Goal: Task Accomplishment & Management: Manage account settings

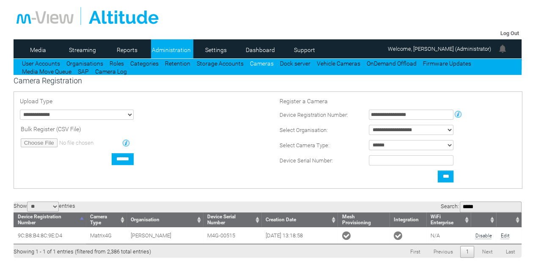
click at [171, 48] on link "Administration" at bounding box center [171, 50] width 41 height 13
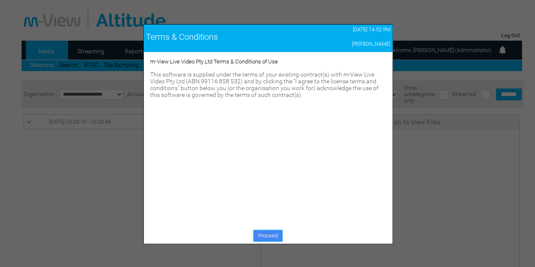
click at [271, 233] on link "Proceed" at bounding box center [267, 236] width 29 height 12
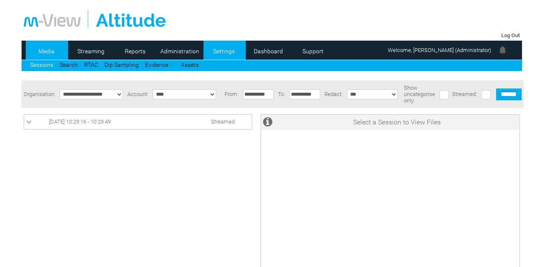
click at [222, 49] on link "Settings" at bounding box center [223, 51] width 41 height 13
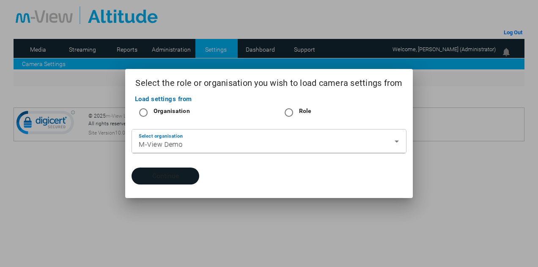
click at [173, 175] on button "Continue" at bounding box center [165, 175] width 68 height 17
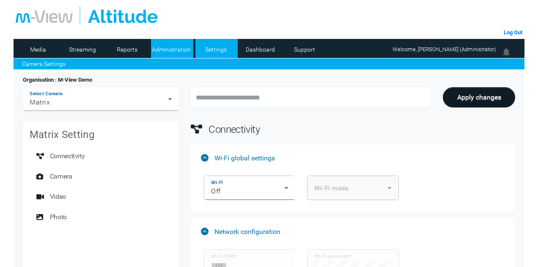
click at [187, 49] on link "Administration" at bounding box center [171, 49] width 41 height 13
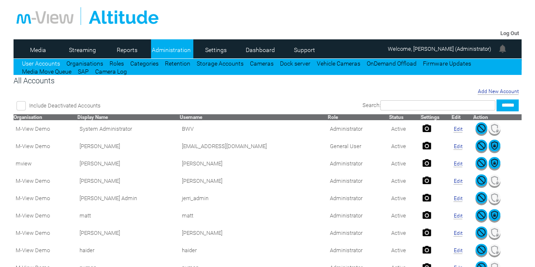
click at [424, 105] on input "text" at bounding box center [437, 105] width 115 height 10
type input "****"
click at [496, 99] on input "******" at bounding box center [507, 105] width 22 height 12
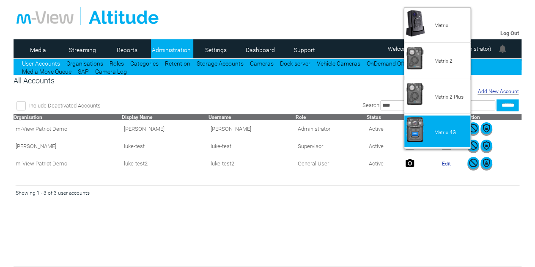
click at [424, 132] on li "Matrix 4G" at bounding box center [437, 131] width 66 height 32
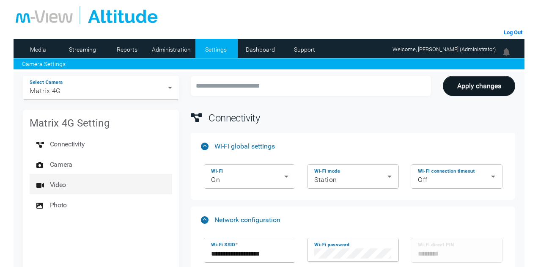
scroll to position [85, 0]
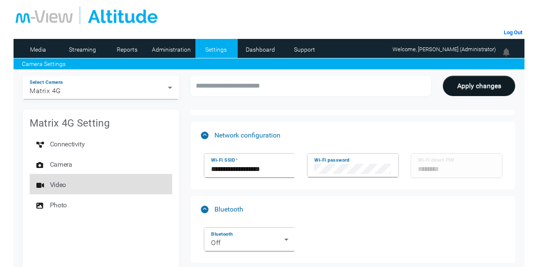
click at [59, 179] on span "Video" at bounding box center [58, 184] width 16 height 17
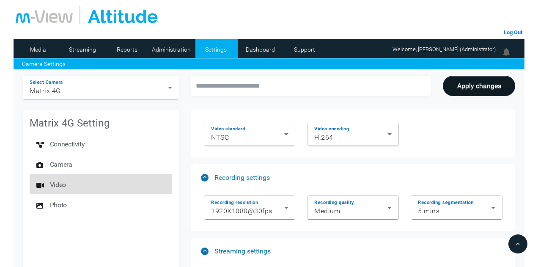
scroll to position [971, 0]
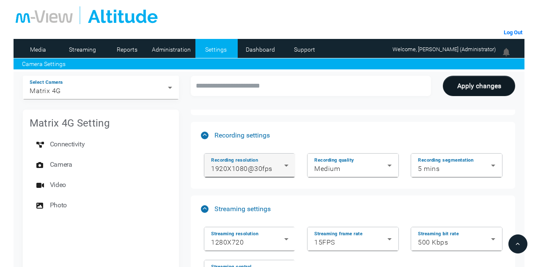
click at [291, 161] on icon at bounding box center [286, 165] width 10 height 10
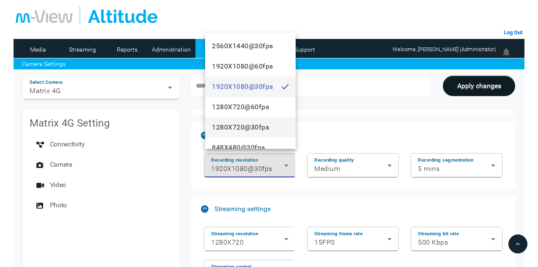
scroll to position [12, 0]
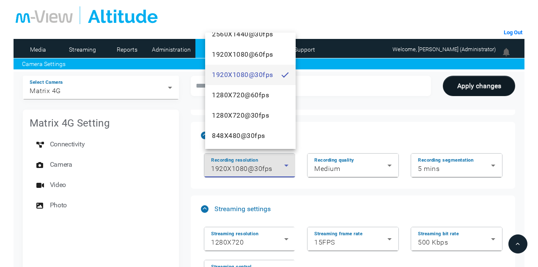
click at [344, 128] on div at bounding box center [269, 133] width 538 height 267
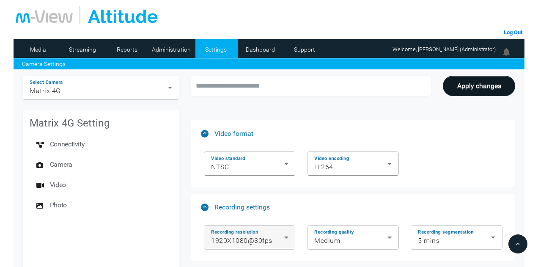
scroll to position [886, 0]
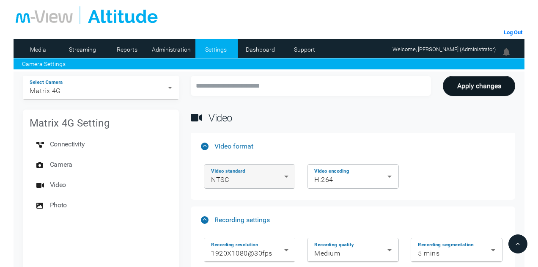
click at [277, 178] on div "NTSC" at bounding box center [247, 180] width 73 height 10
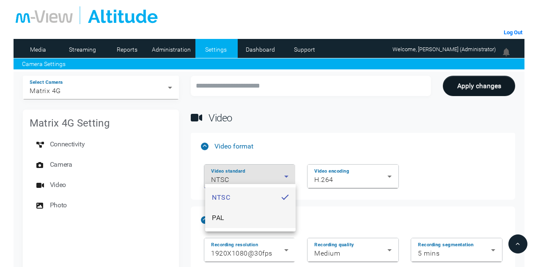
click at [252, 217] on mat-option "PAL" at bounding box center [250, 218] width 90 height 20
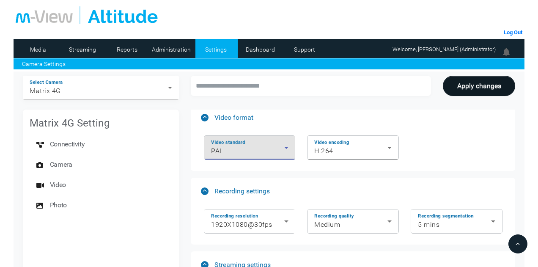
scroll to position [928, 0]
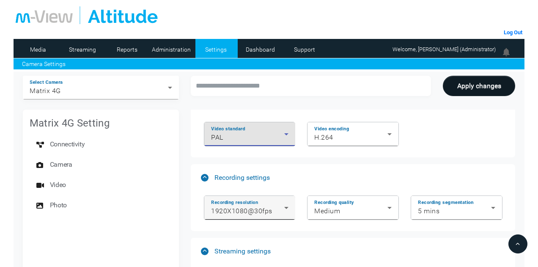
click at [282, 202] on icon at bounding box center [286, 207] width 10 height 10
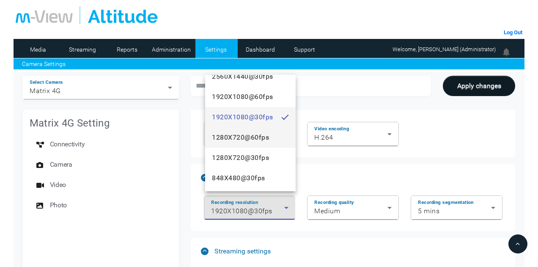
scroll to position [0, 0]
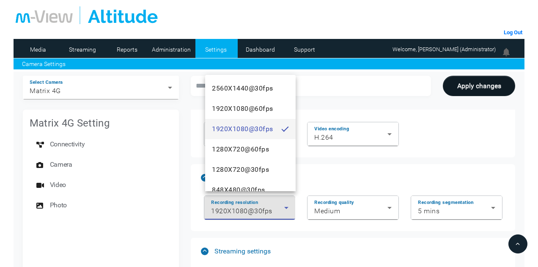
click at [352, 161] on div at bounding box center [269, 133] width 538 height 267
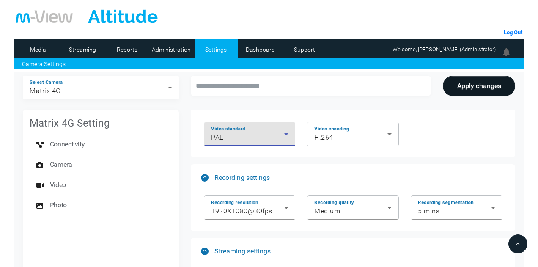
click at [244, 132] on div "PAL" at bounding box center [247, 137] width 73 height 10
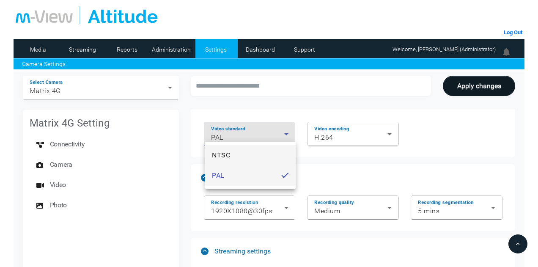
click at [234, 153] on mat-option "NTSC" at bounding box center [250, 155] width 90 height 20
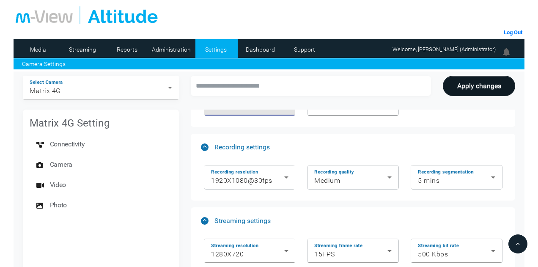
scroll to position [971, 0]
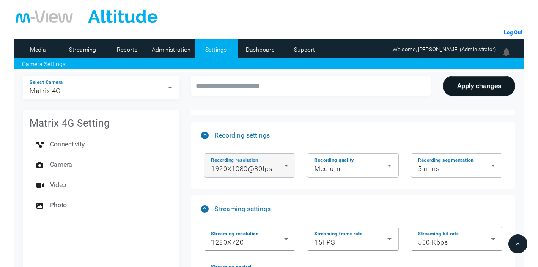
click at [289, 163] on icon at bounding box center [286, 165] width 10 height 10
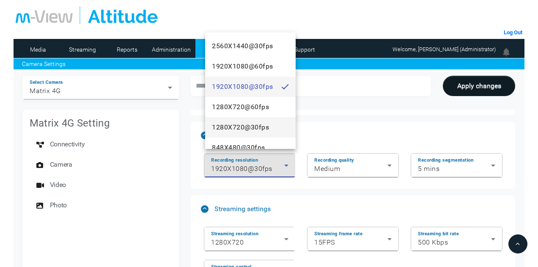
scroll to position [12, 0]
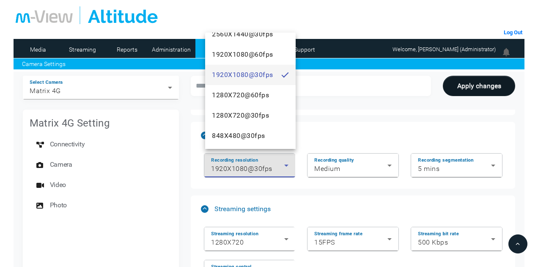
click at [378, 104] on div at bounding box center [269, 133] width 538 height 267
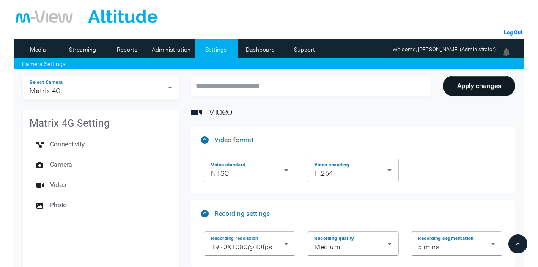
scroll to position [886, 0]
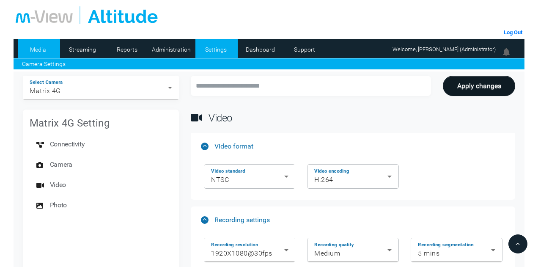
click at [43, 50] on link "Media" at bounding box center [38, 49] width 41 height 13
